Goal: Transaction & Acquisition: Book appointment/travel/reservation

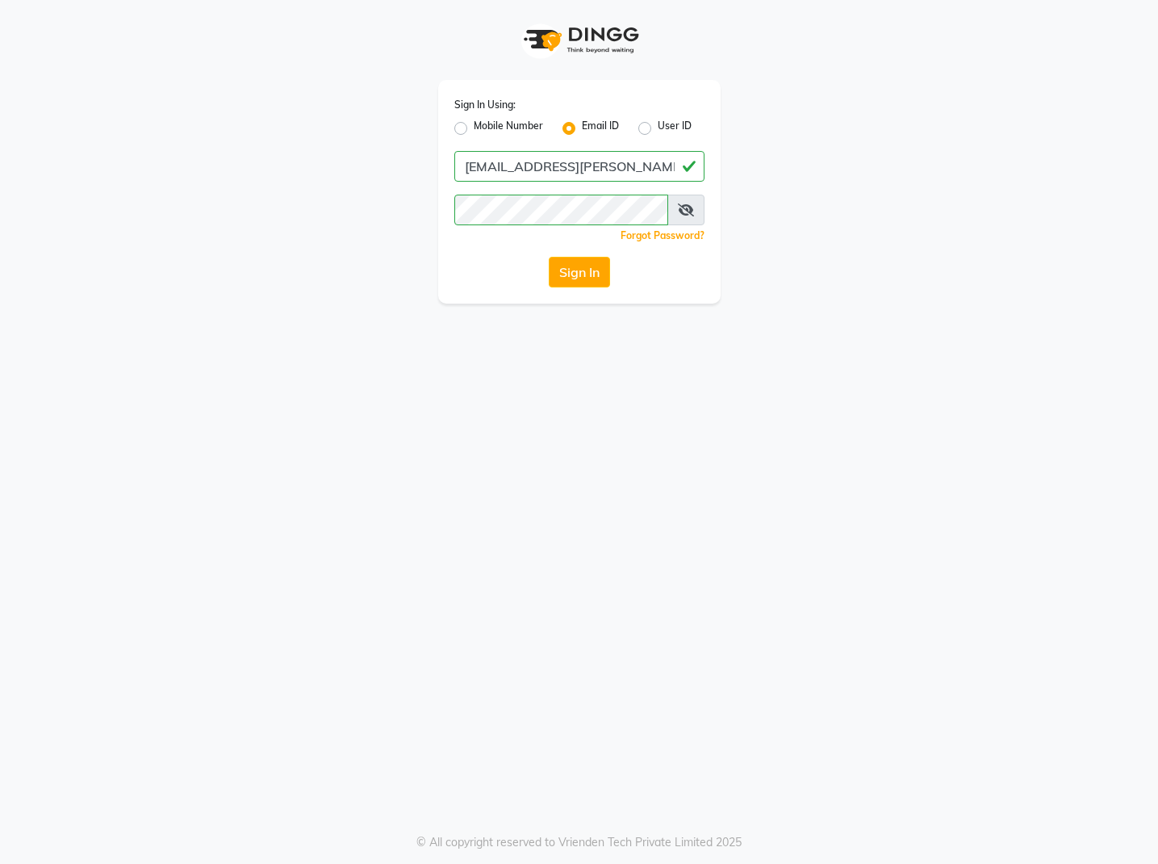
click at [678, 209] on icon at bounding box center [686, 209] width 16 height 13
click at [579, 272] on button "Sign In" at bounding box center [579, 272] width 61 height 31
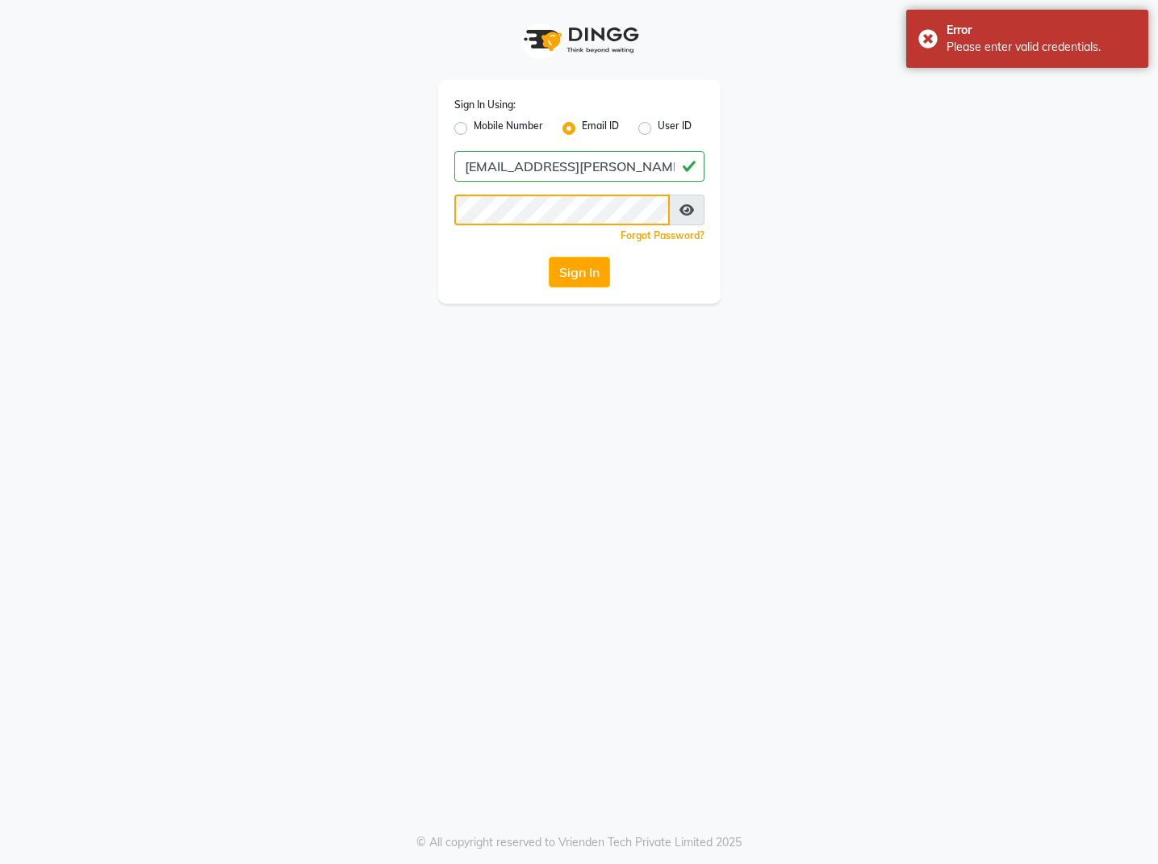
click at [579, 272] on button "Sign In" at bounding box center [579, 272] width 61 height 31
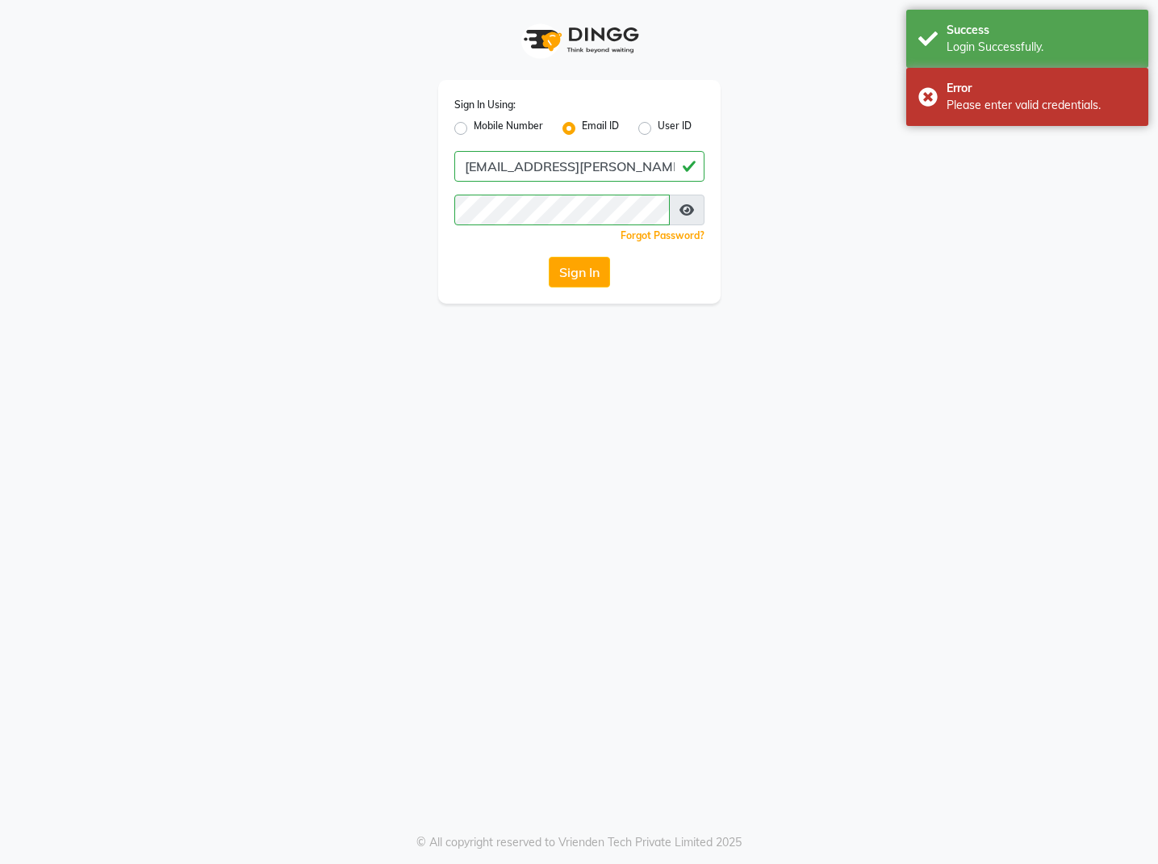
select select "service"
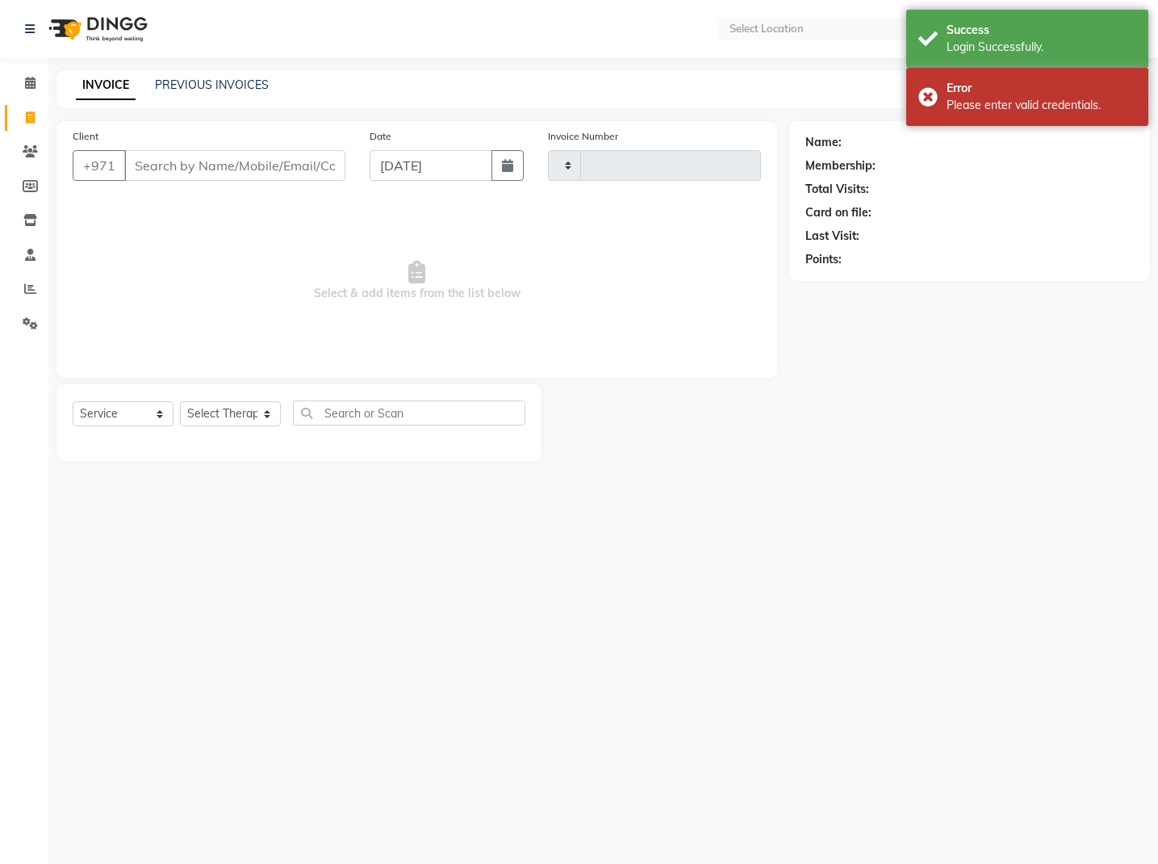
type input "0505"
select select "en"
select select "7896"
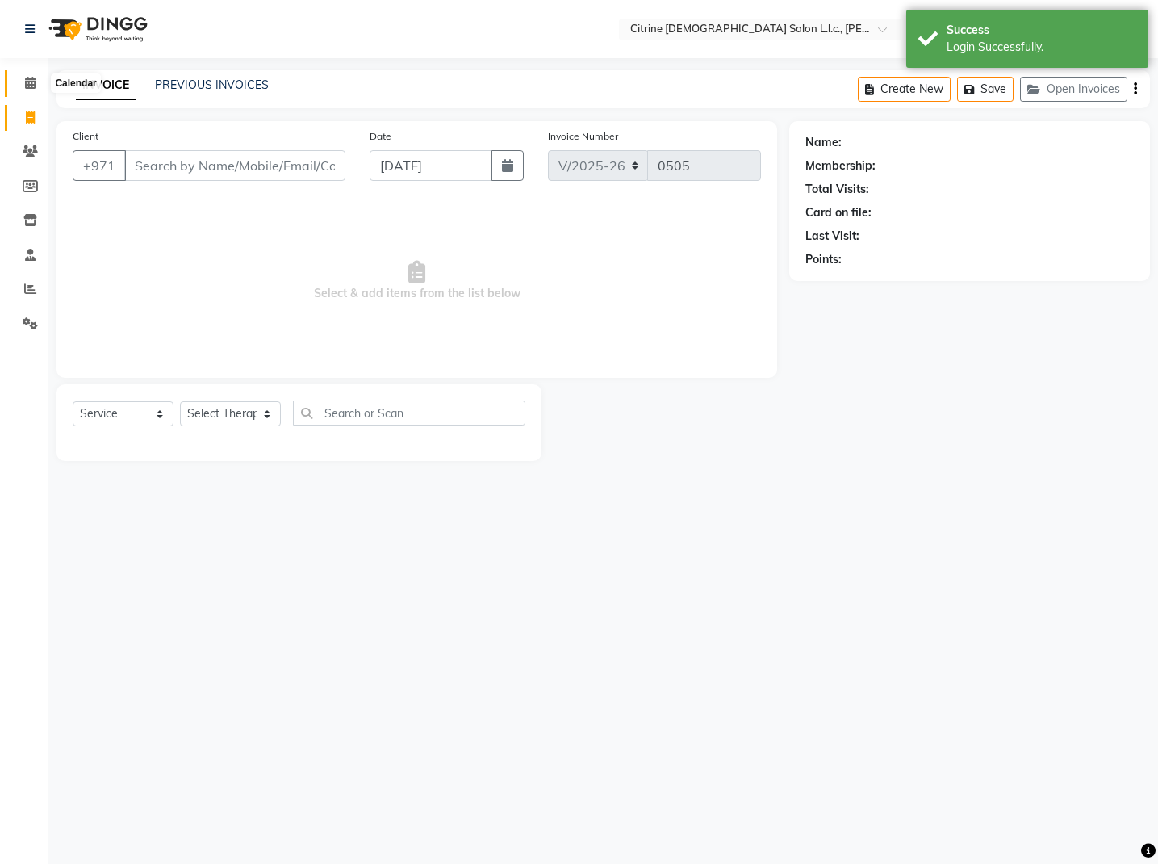
click at [26, 82] on icon at bounding box center [30, 83] width 10 height 12
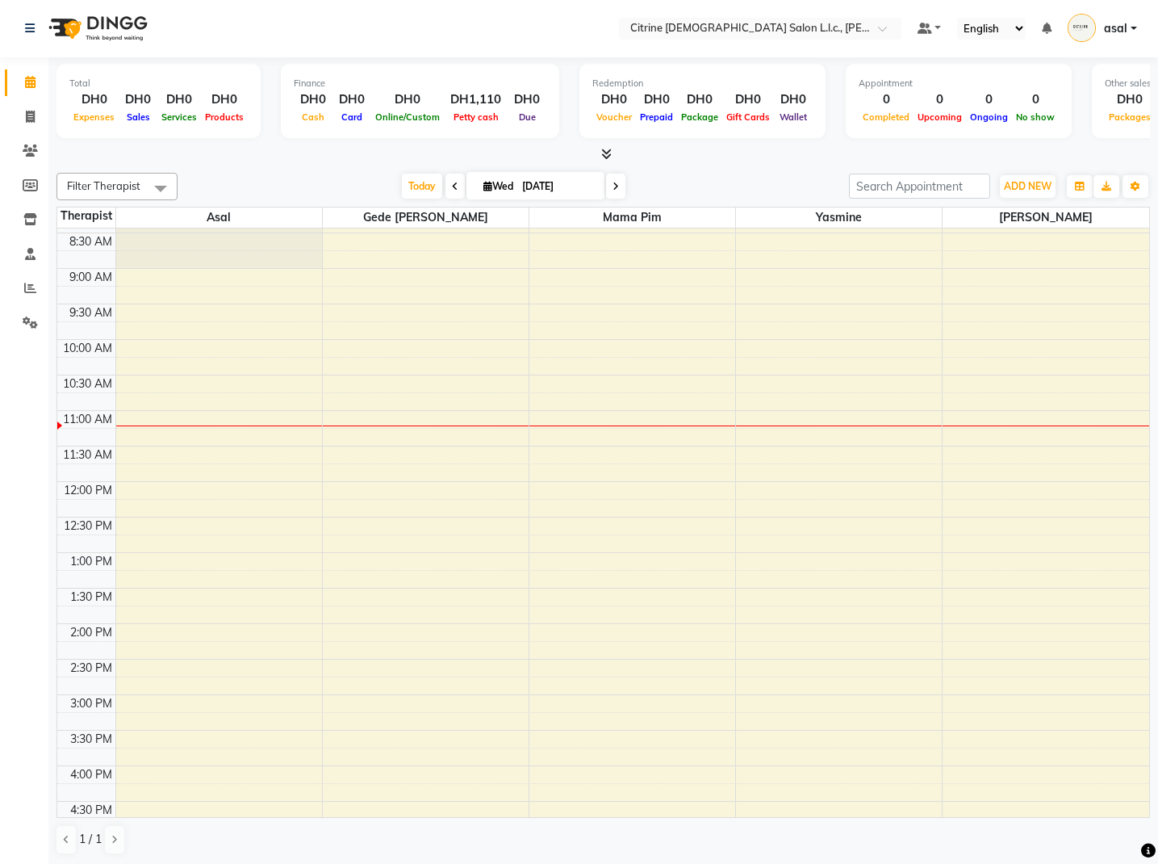
scroll to position [626, 0]
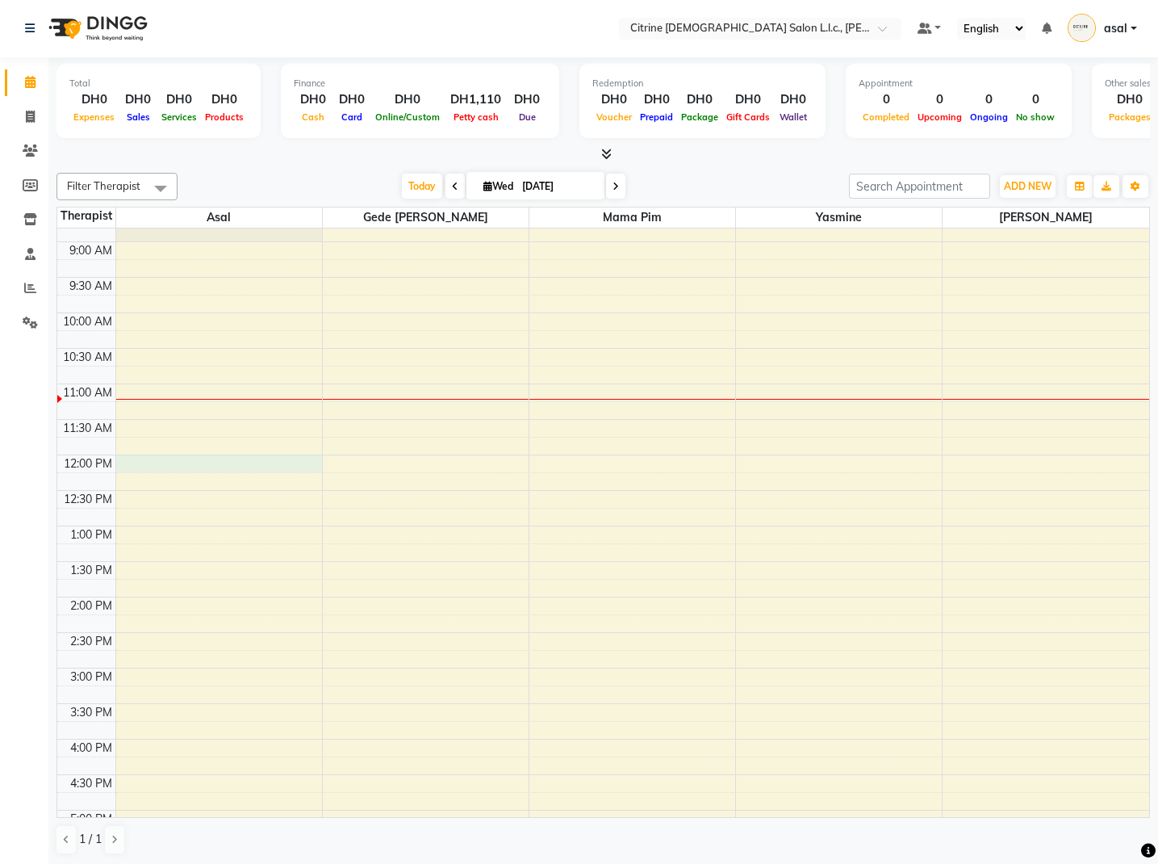
click at [158, 462] on div "12:00 AM 12:30 AM 1:00 AM 1:30 AM 2:00 AM 2:30 AM 3:00 AM 3:30 AM 4:00 AM 4:30 …" at bounding box center [603, 455] width 1092 height 1704
select select "70725"
select select "tentative"
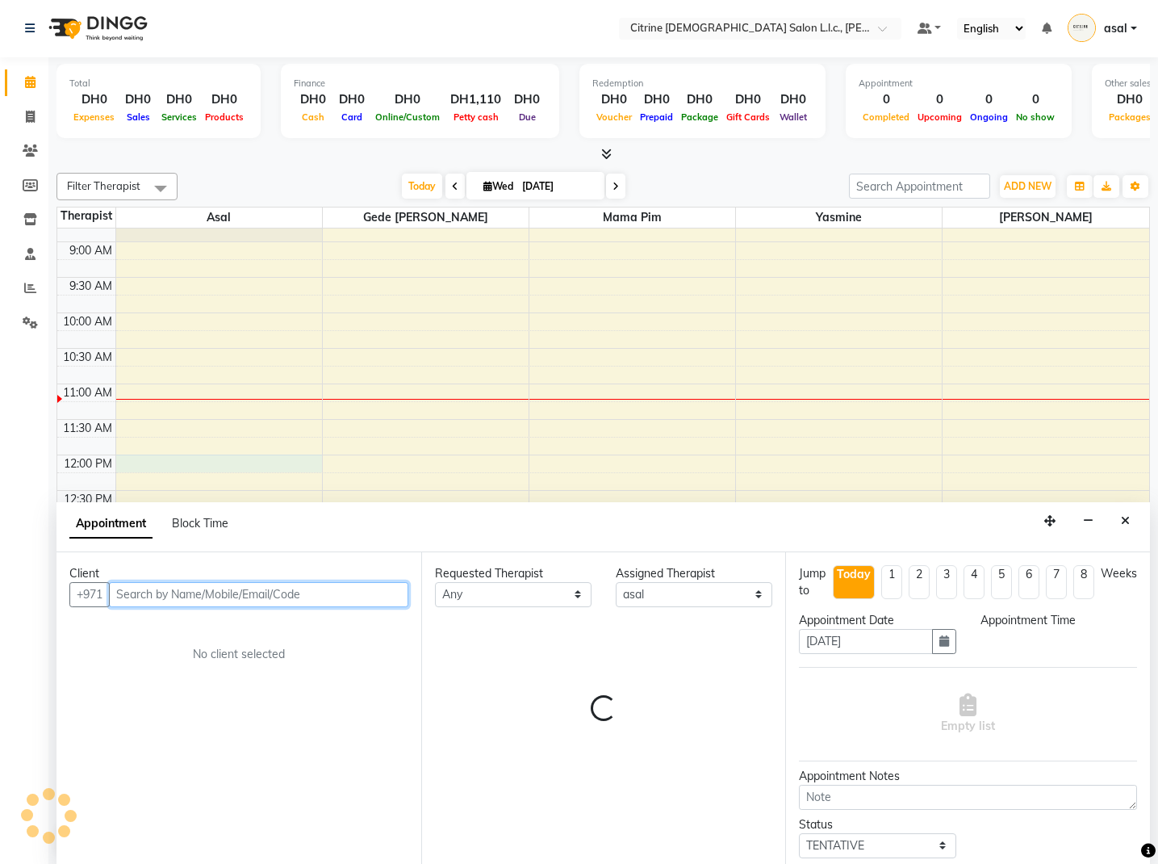
select select "720"
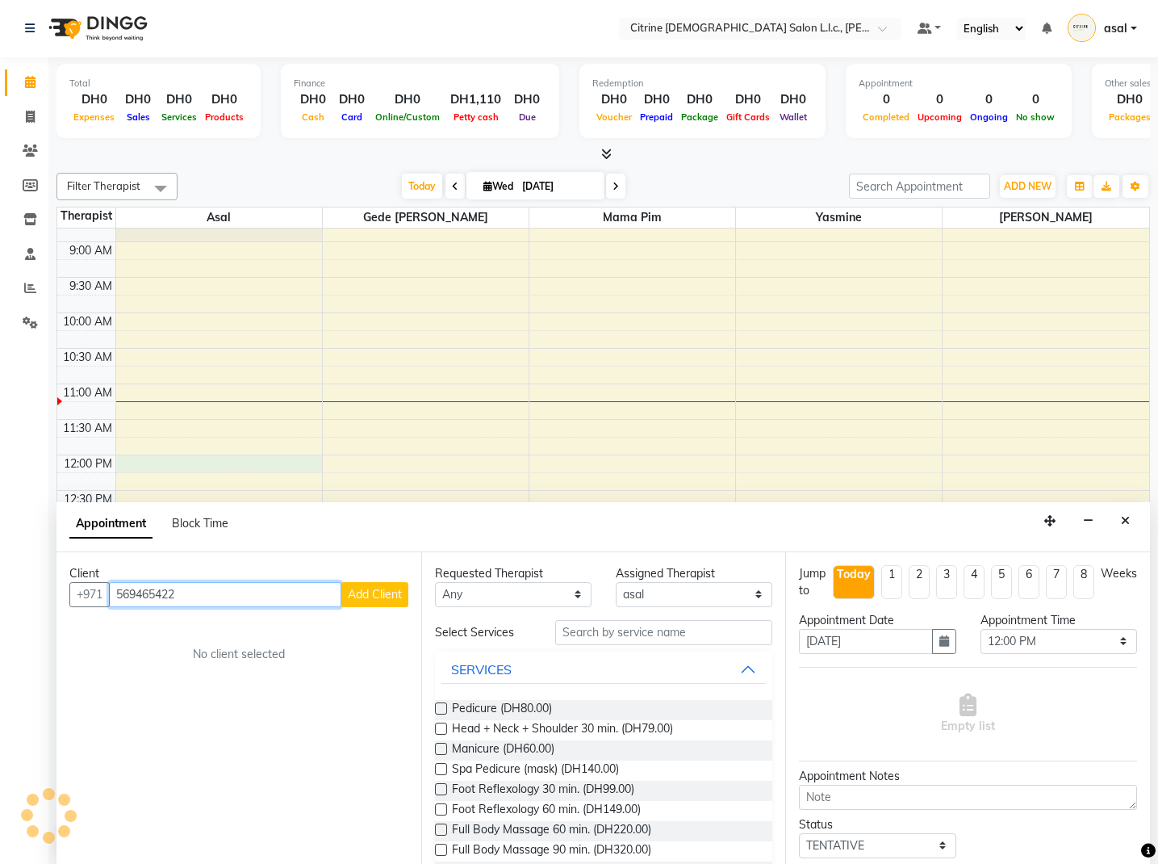
type input "569465422"
click at [374, 593] on span "Add Client" at bounding box center [375, 594] width 54 height 15
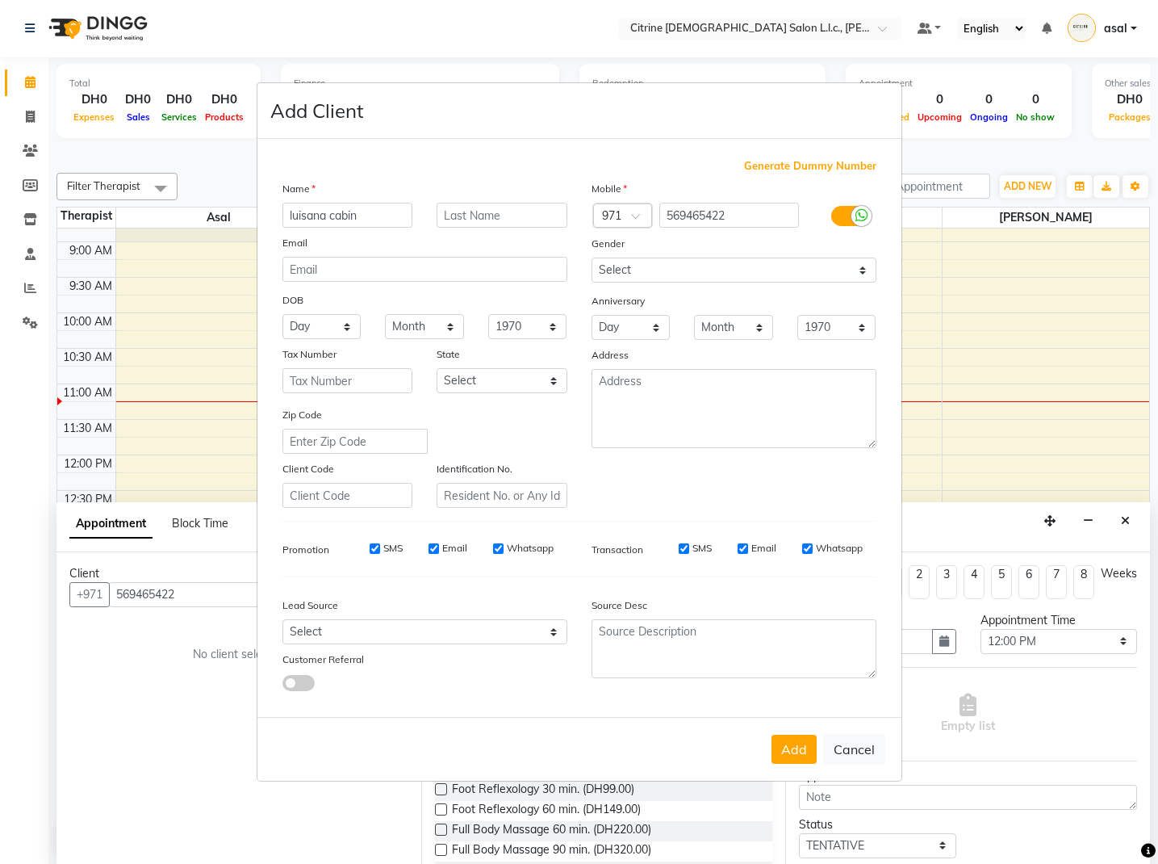
type input "luisana cabin"
type input "crew"
select select "[DEMOGRAPHIC_DATA]"
click at [425, 615] on div "Lead Source" at bounding box center [424, 607] width 309 height 23
select select "52884"
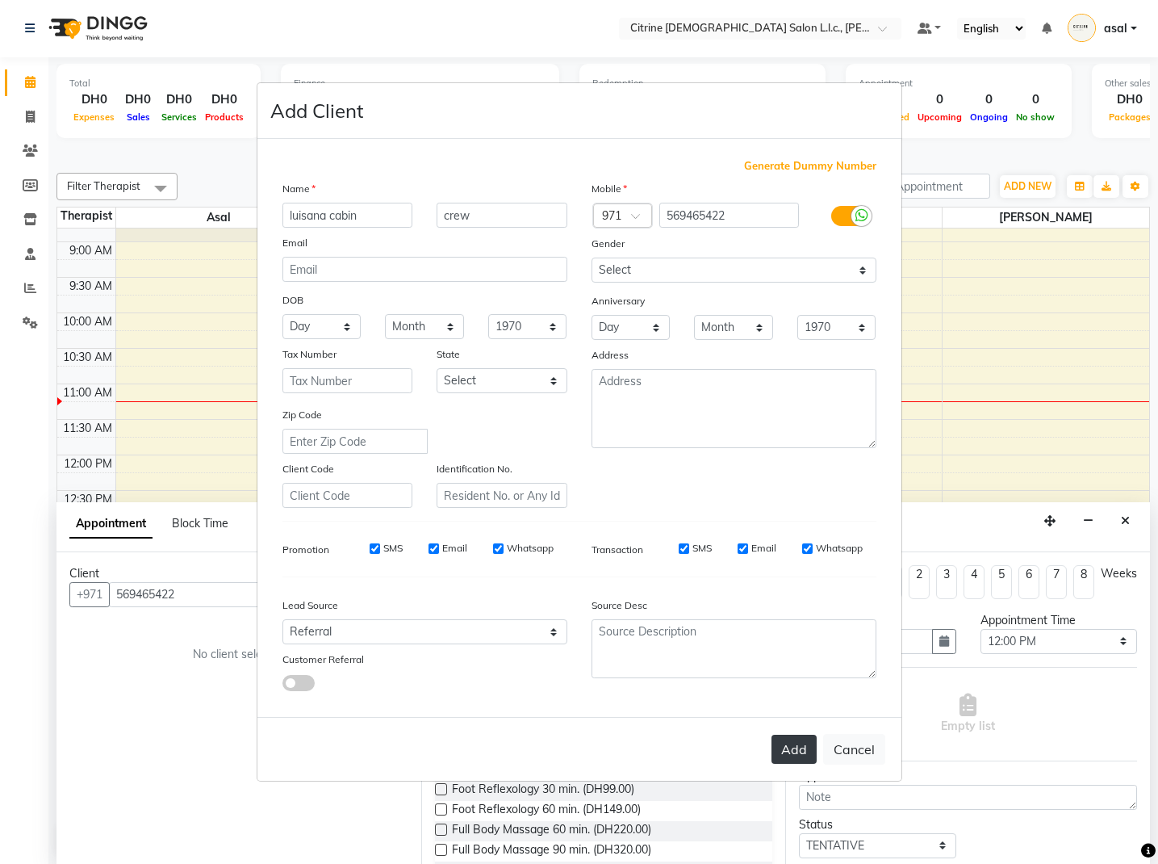
click at [791, 747] on button "Add" at bounding box center [794, 749] width 45 height 29
select select
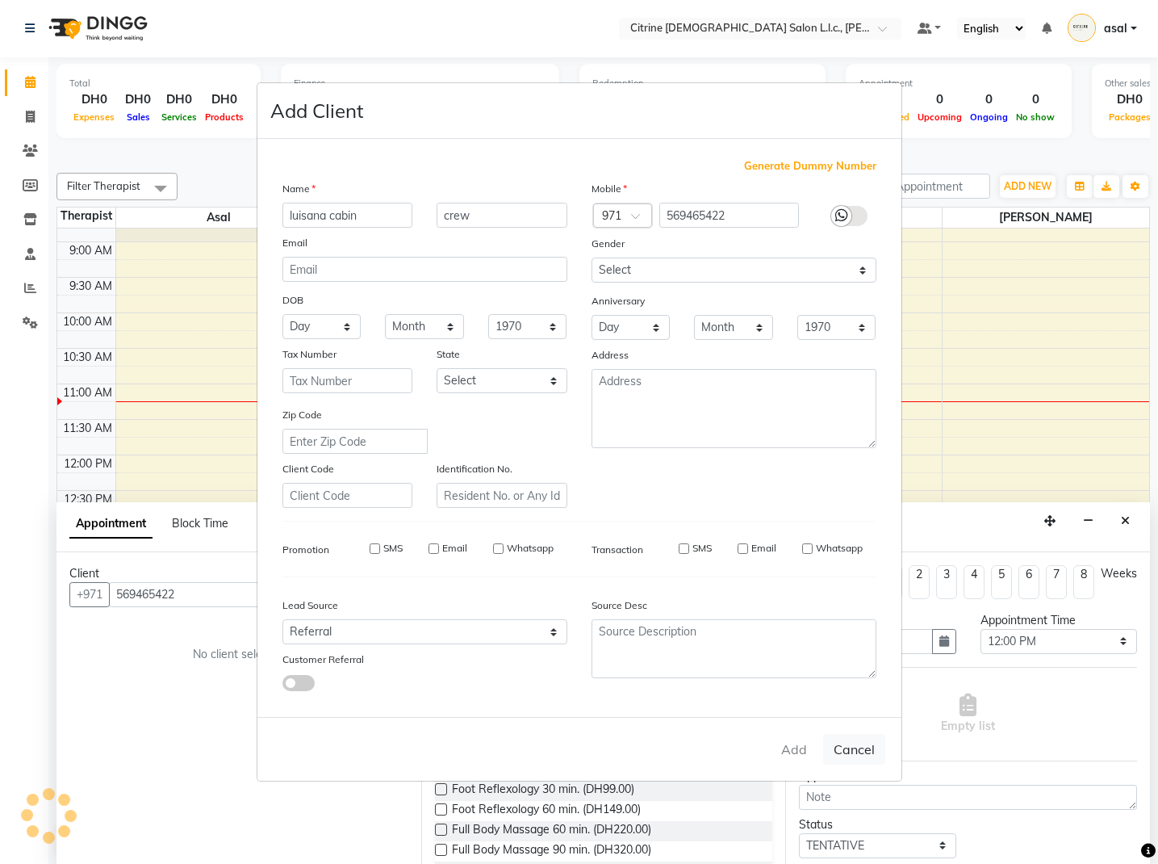
select select
checkbox input "false"
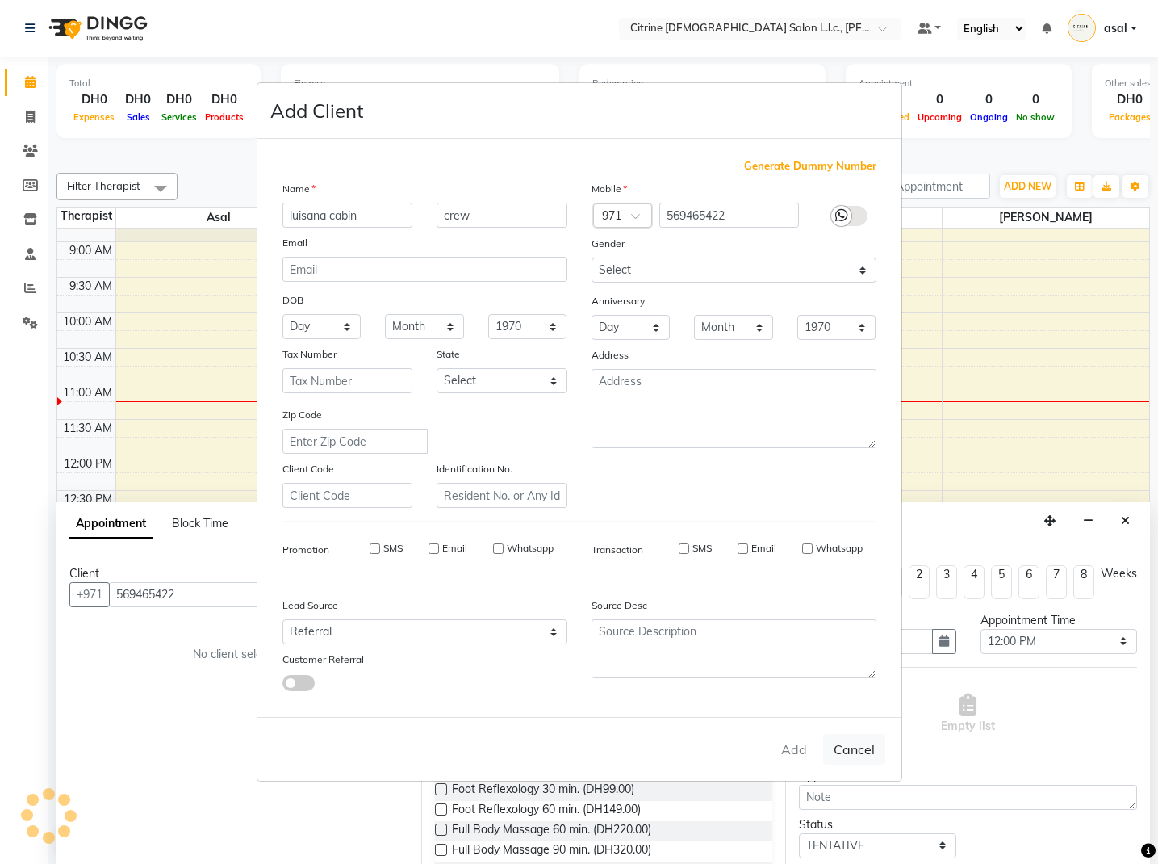
checkbox input "false"
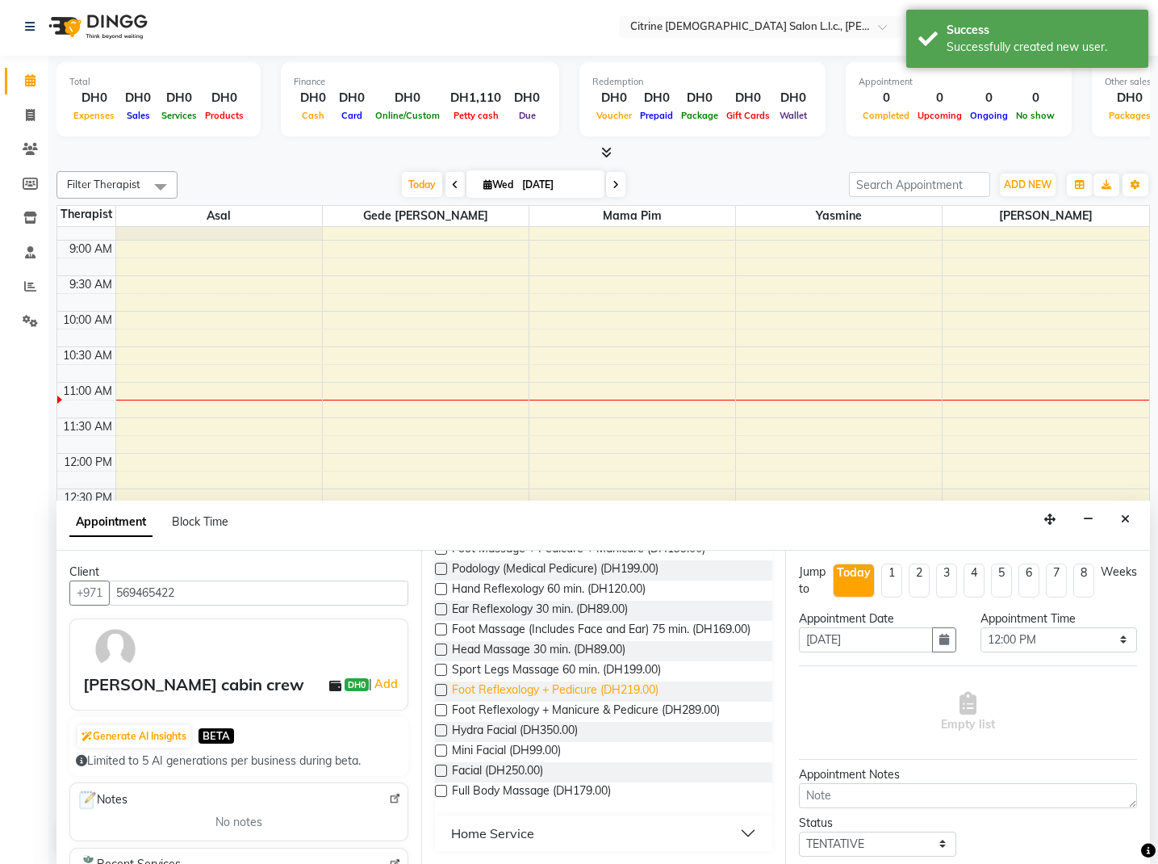
scroll to position [1, 0]
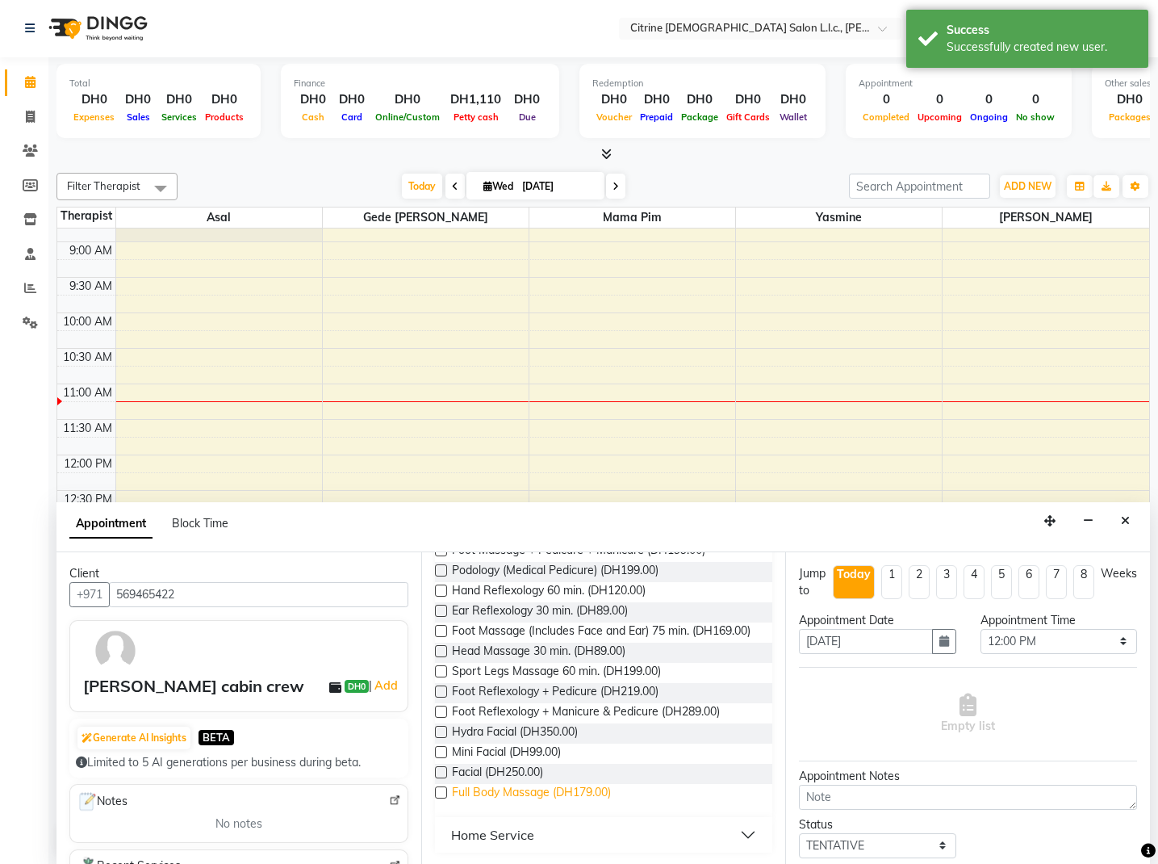
click at [475, 789] on span "Full Body Massage (DH179.00)" at bounding box center [531, 794] width 159 height 20
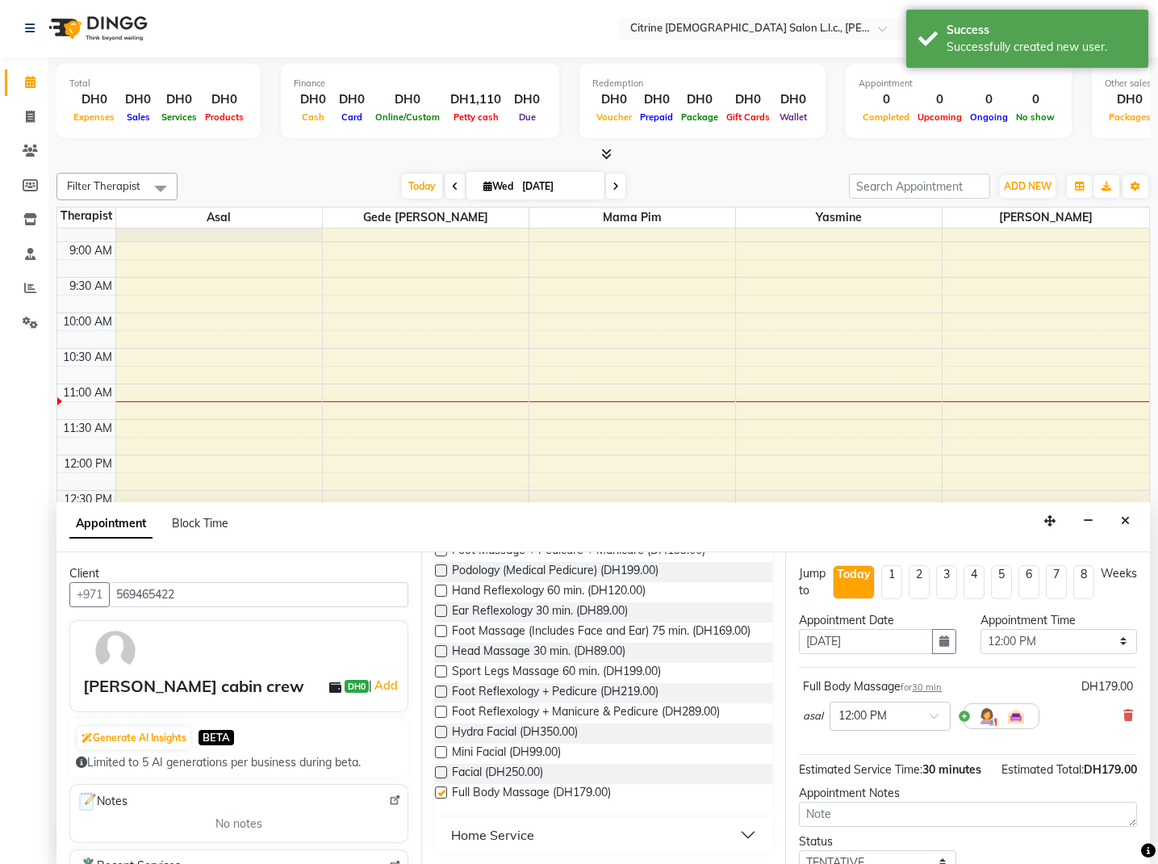
checkbox input "false"
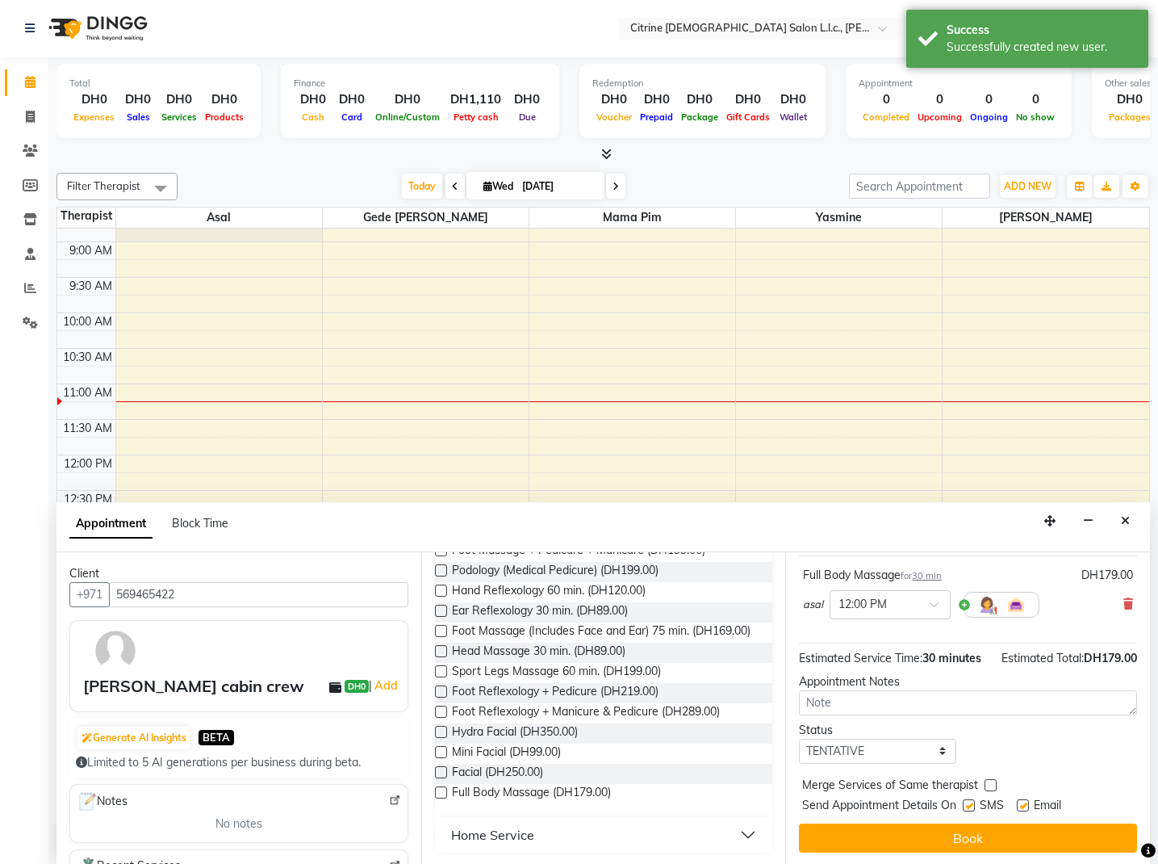
scroll to position [111, 0]
select select "confirm booking"
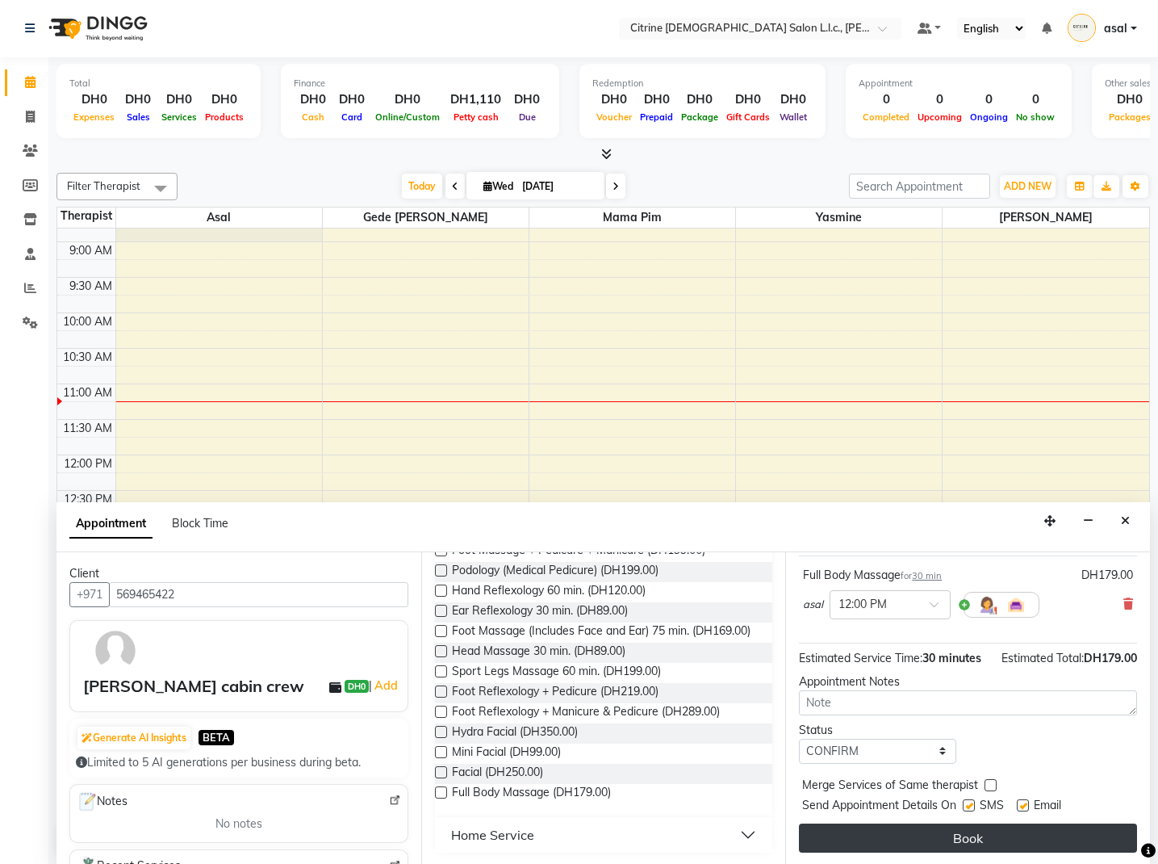
click at [958, 835] on button "Book" at bounding box center [968, 837] width 338 height 29
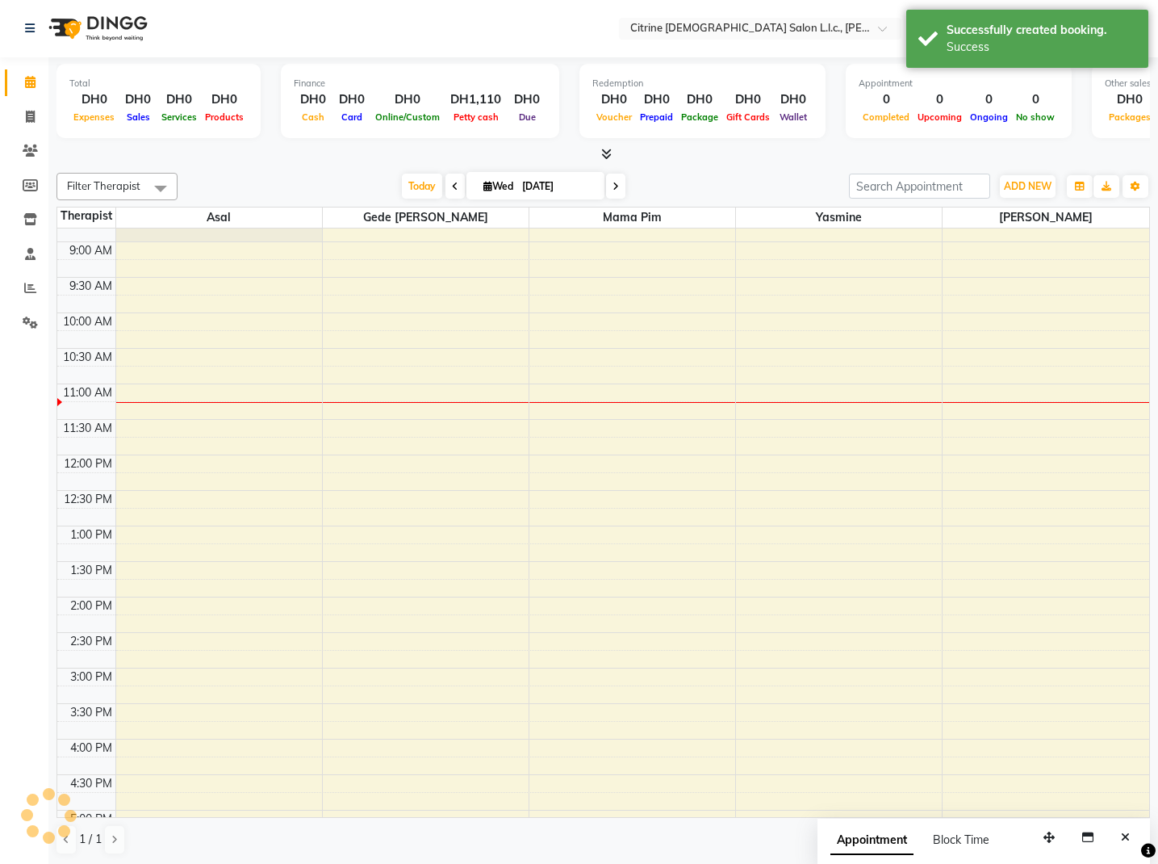
scroll to position [0, 0]
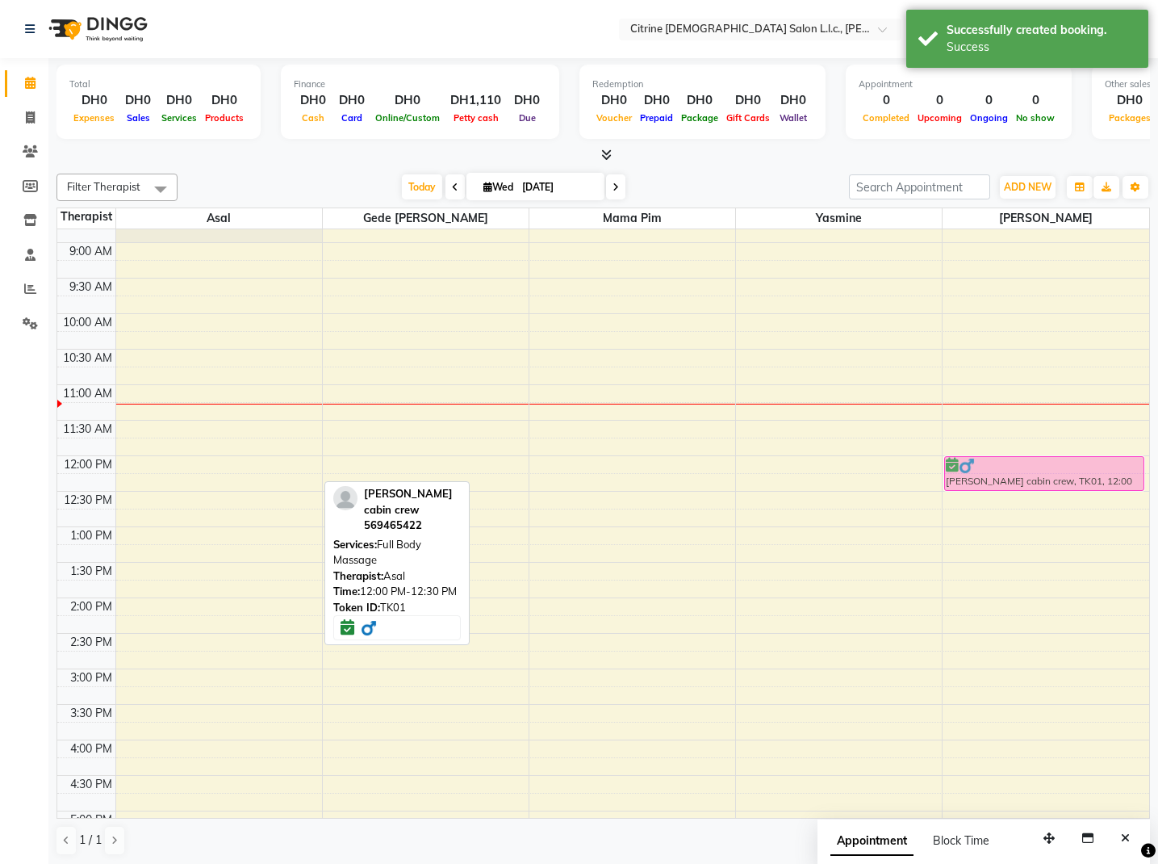
drag, startPoint x: 190, startPoint y: 464, endPoint x: 1012, endPoint y: 458, distance: 821.7
click at [1012, 458] on tr "luisana cabin crew, TK01, 12:00 PM-12:30 PM, Full Body Massage luisana cabin cr…" at bounding box center [603, 456] width 1092 height 1704
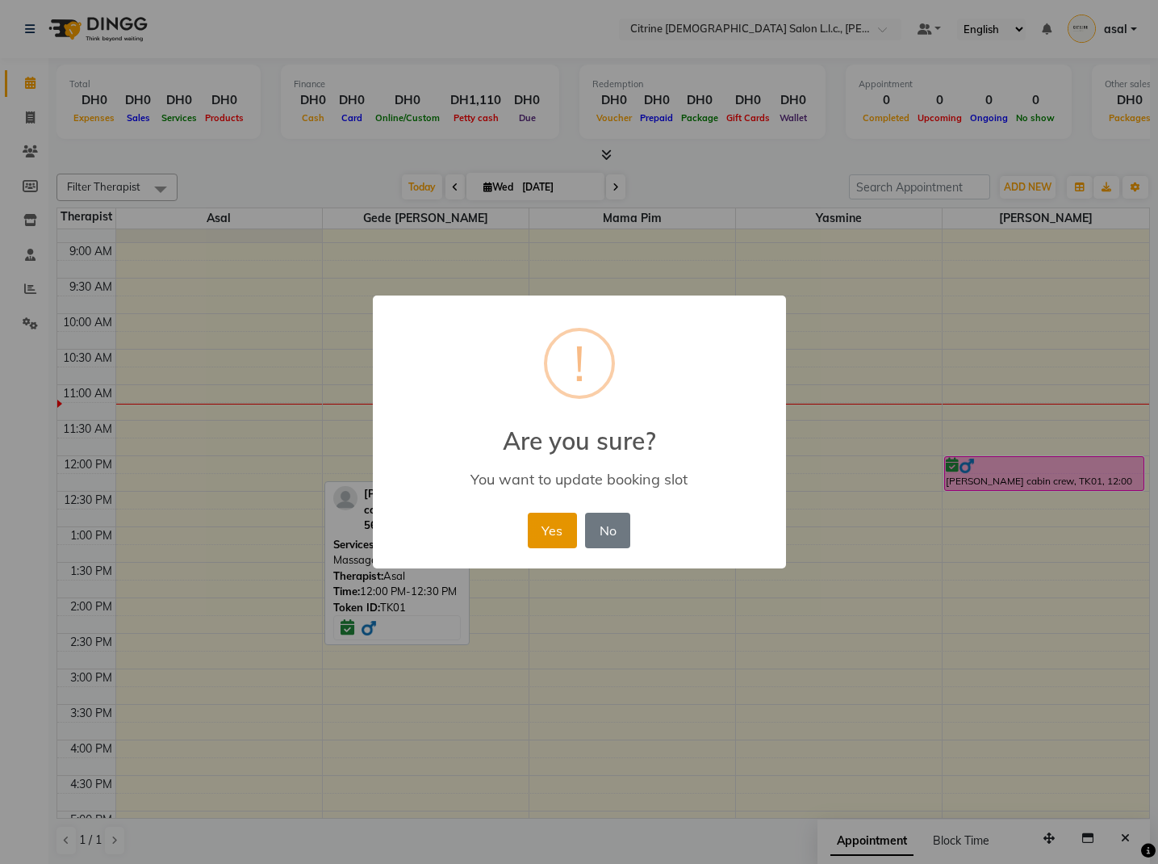
click at [555, 528] on button "Yes" at bounding box center [552, 531] width 49 height 36
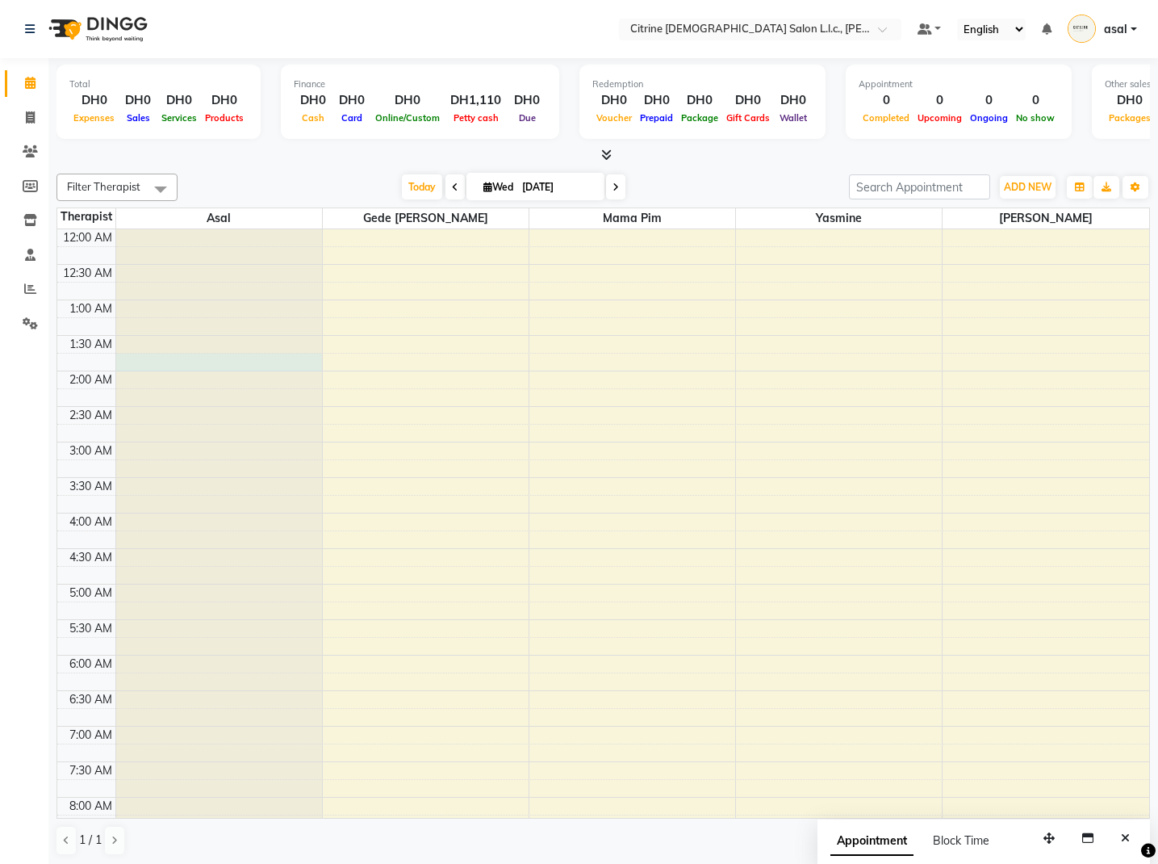
click at [152, 229] on div at bounding box center [219, 229] width 206 height 0
select select "70725"
select select "tentative"
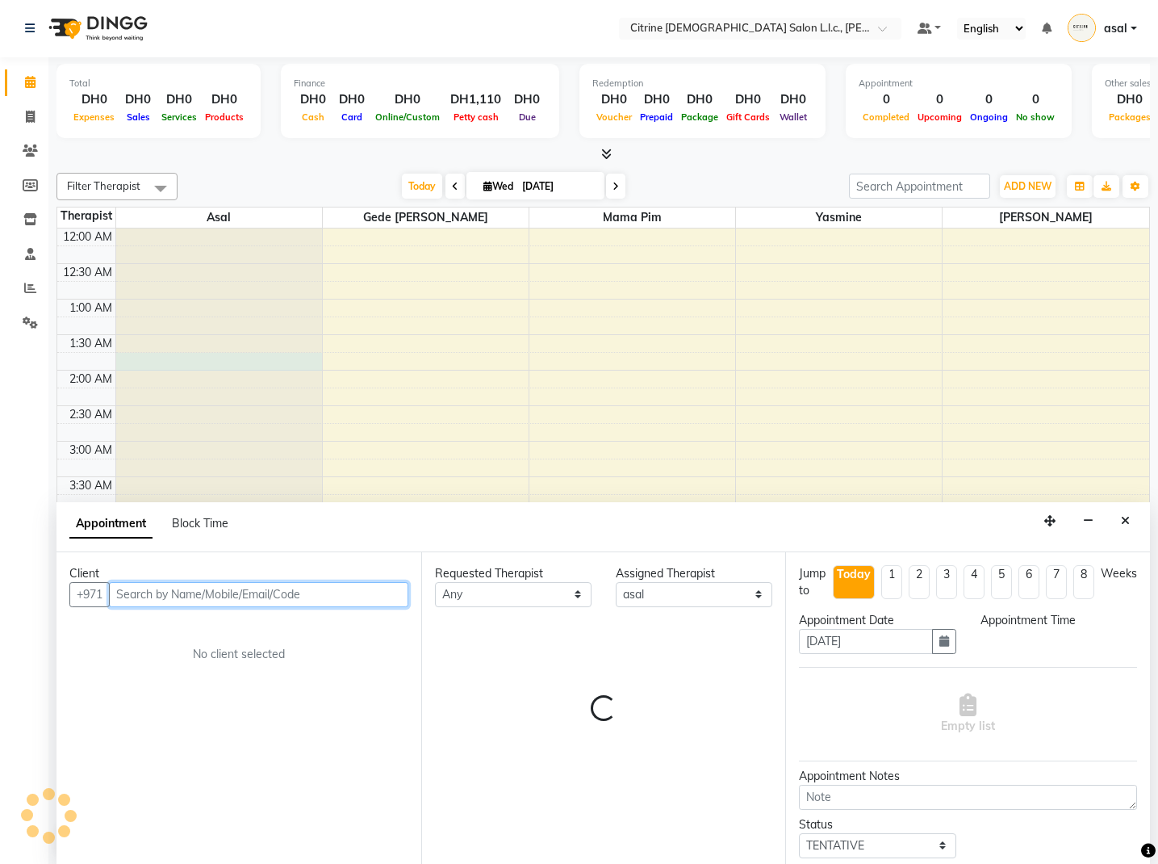
select select "105"
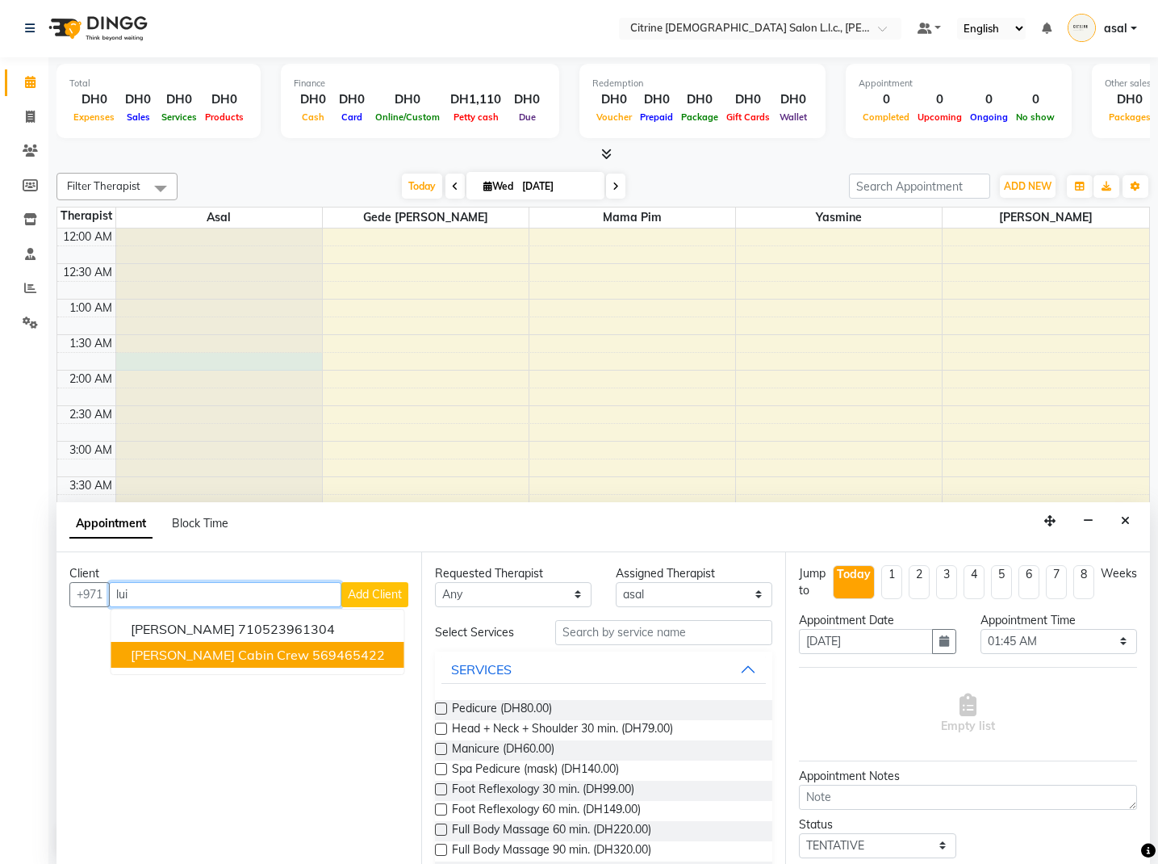
click at [312, 649] on ngb-highlight "569465422" at bounding box center [348, 655] width 73 height 16
type input "569465422"
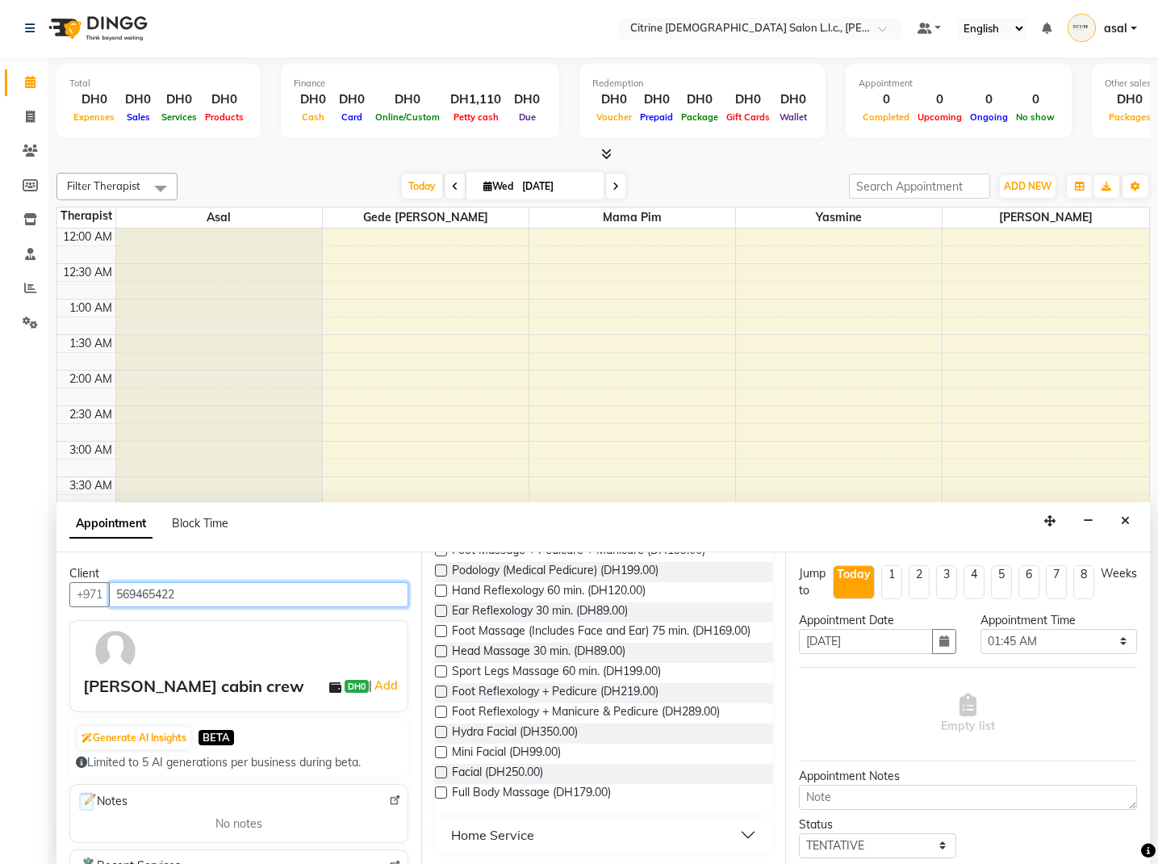
scroll to position [380, 0]
click at [556, 791] on span "Full Body Massage (DH179.00)" at bounding box center [531, 794] width 159 height 20
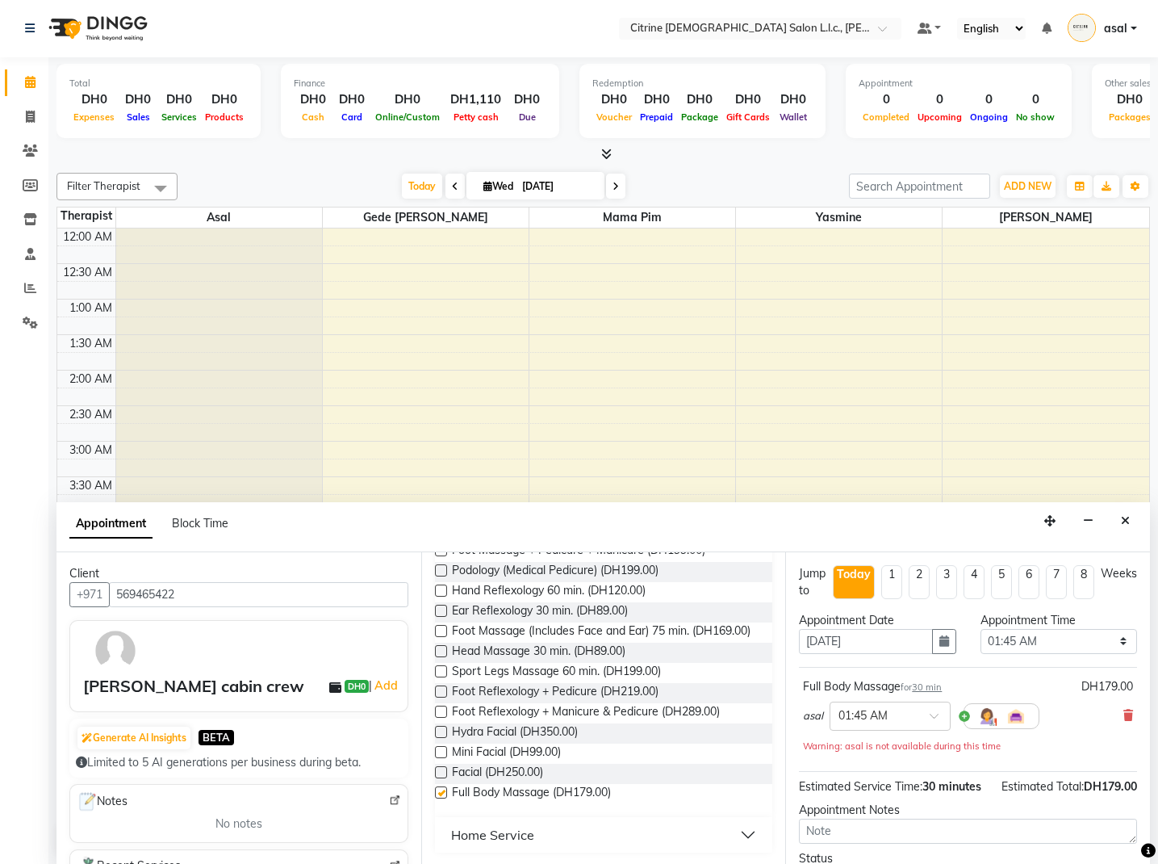
checkbox input "false"
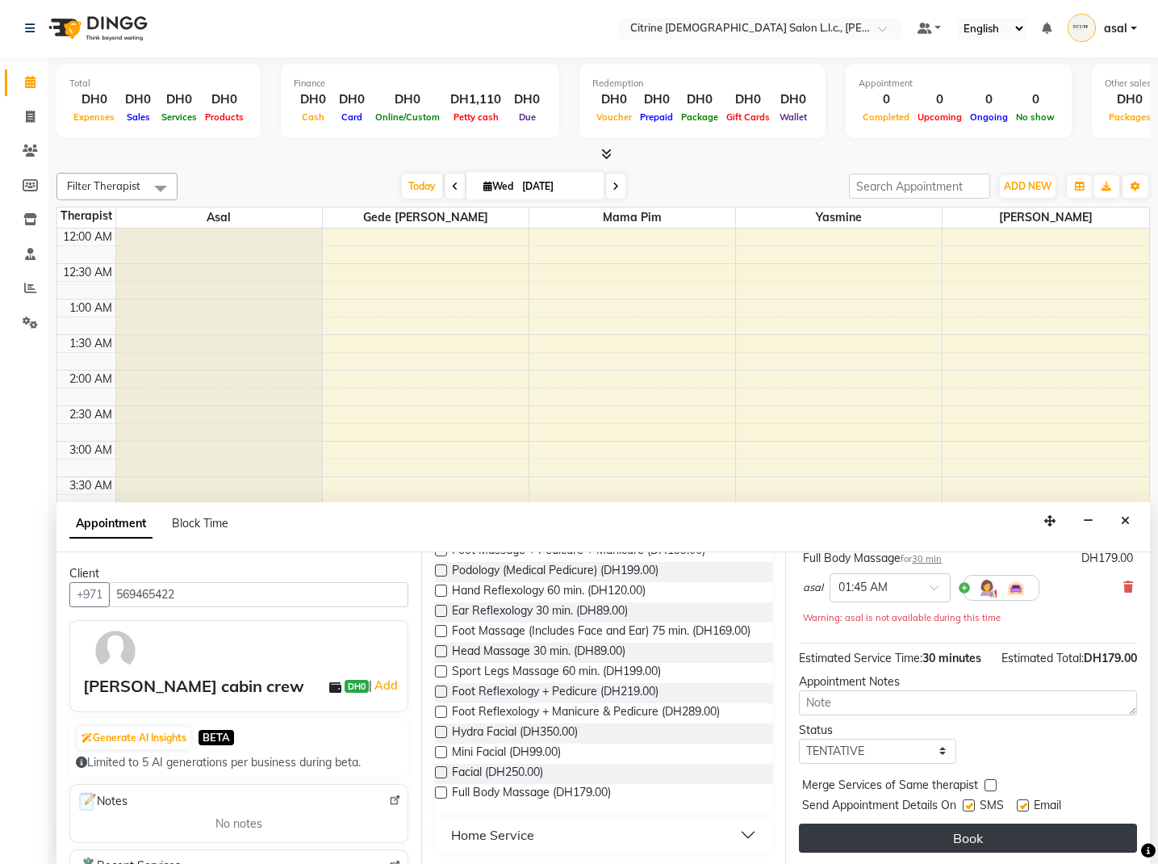
scroll to position [128, 0]
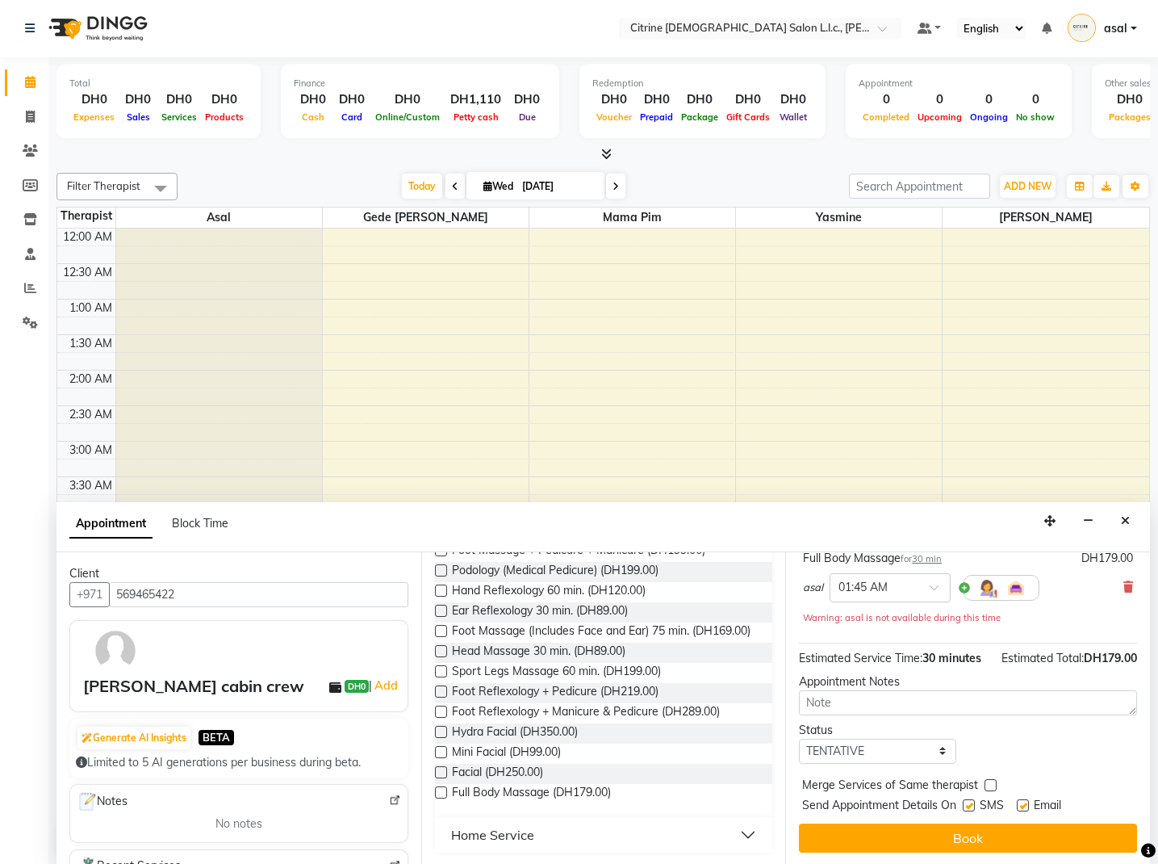
drag, startPoint x: 1125, startPoint y: 524, endPoint x: 1120, endPoint y: 530, distance: 8.6
click at [1125, 524] on icon "Close" at bounding box center [1125, 520] width 9 height 11
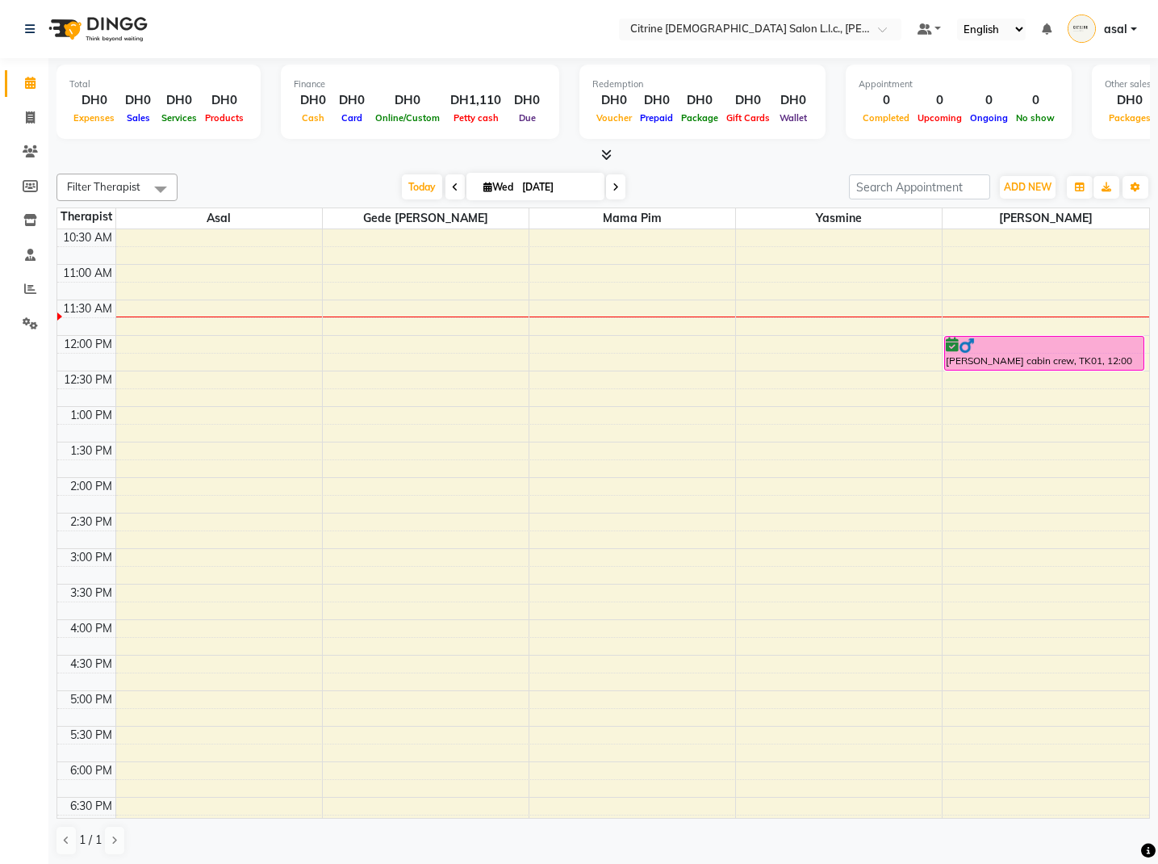
scroll to position [760, 0]
